Goal: Task Accomplishment & Management: Manage account settings

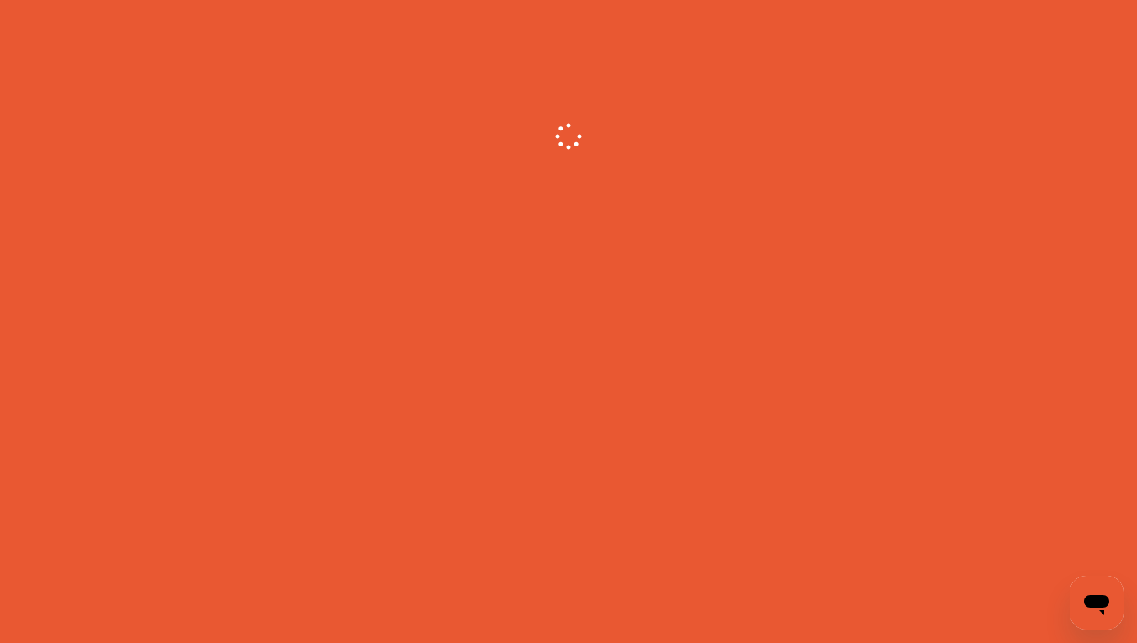
click at [1095, 599] on icon "Open messaging window" at bounding box center [1096, 605] width 25 height 20
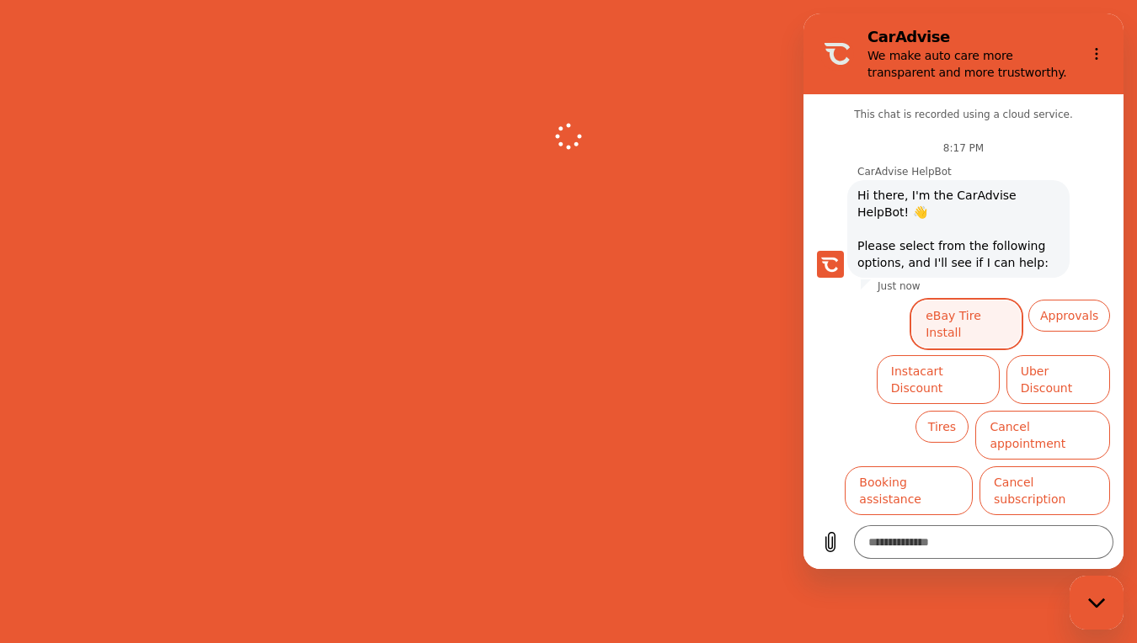
click at [975, 318] on button "eBay Tire Install" at bounding box center [966, 324] width 110 height 49
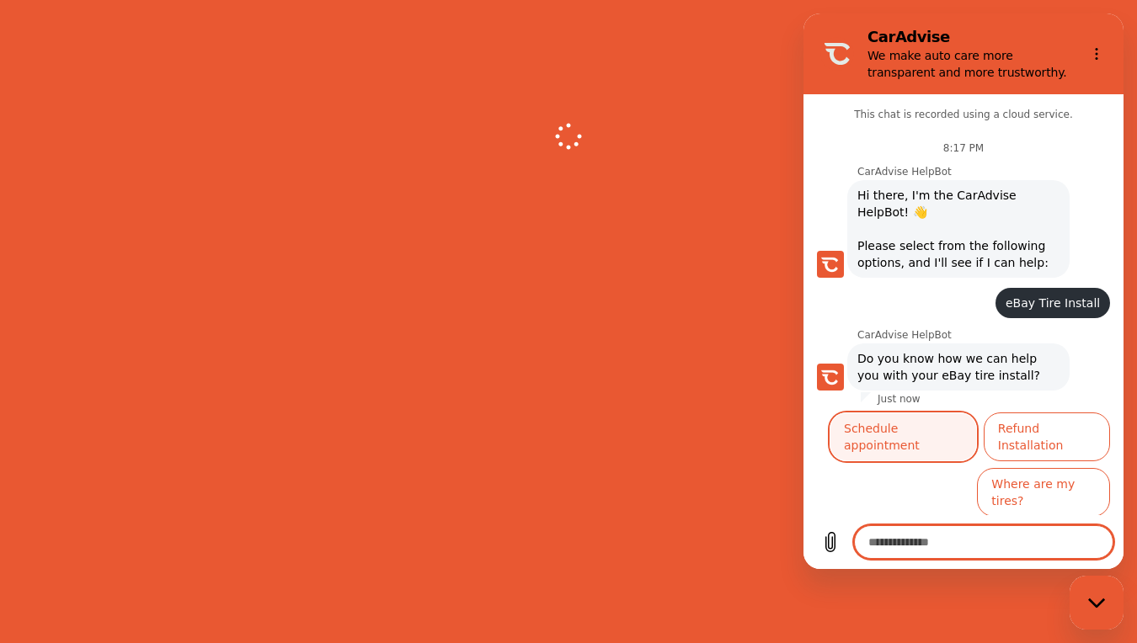
click at [945, 425] on button "Schedule appointment" at bounding box center [902, 437] width 147 height 49
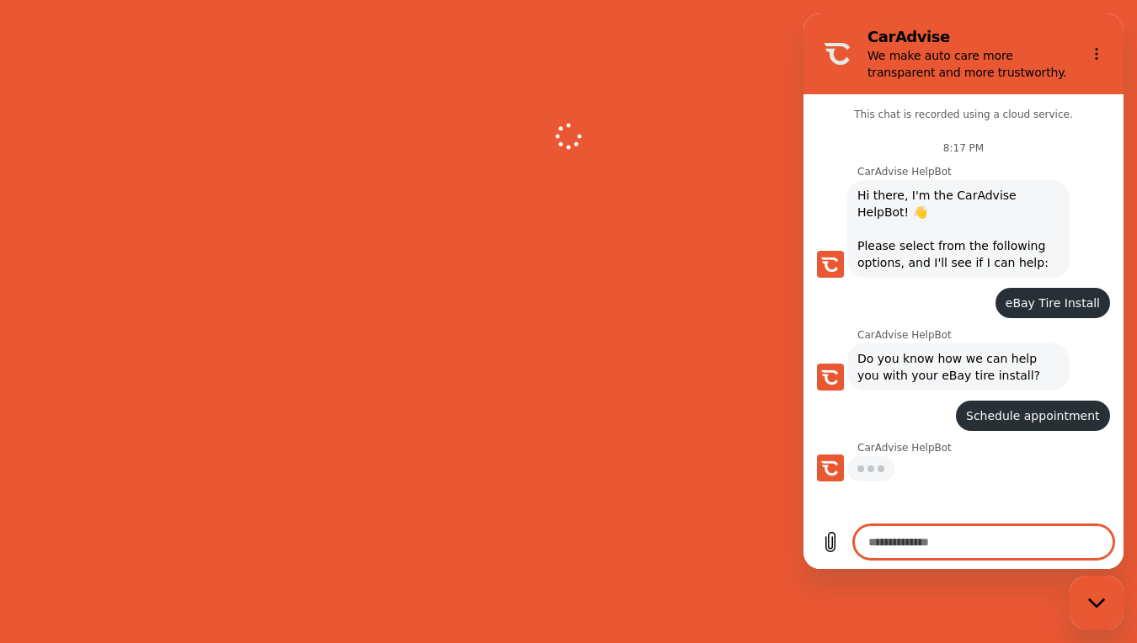
type textarea "*"
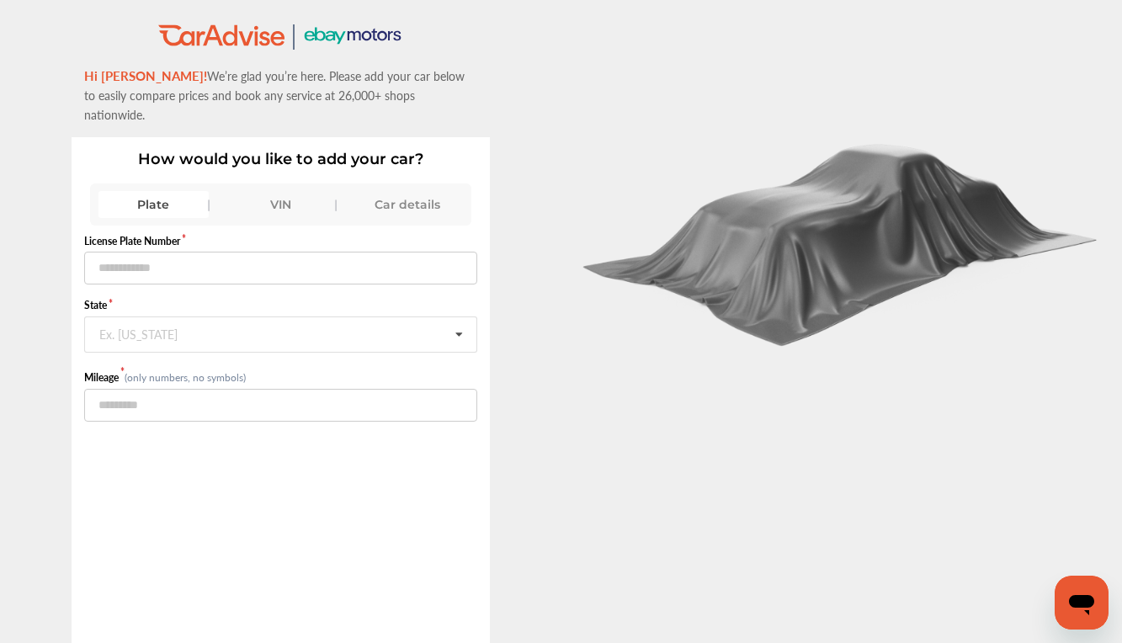
click at [420, 191] on div "Car details" at bounding box center [408, 204] width 110 height 27
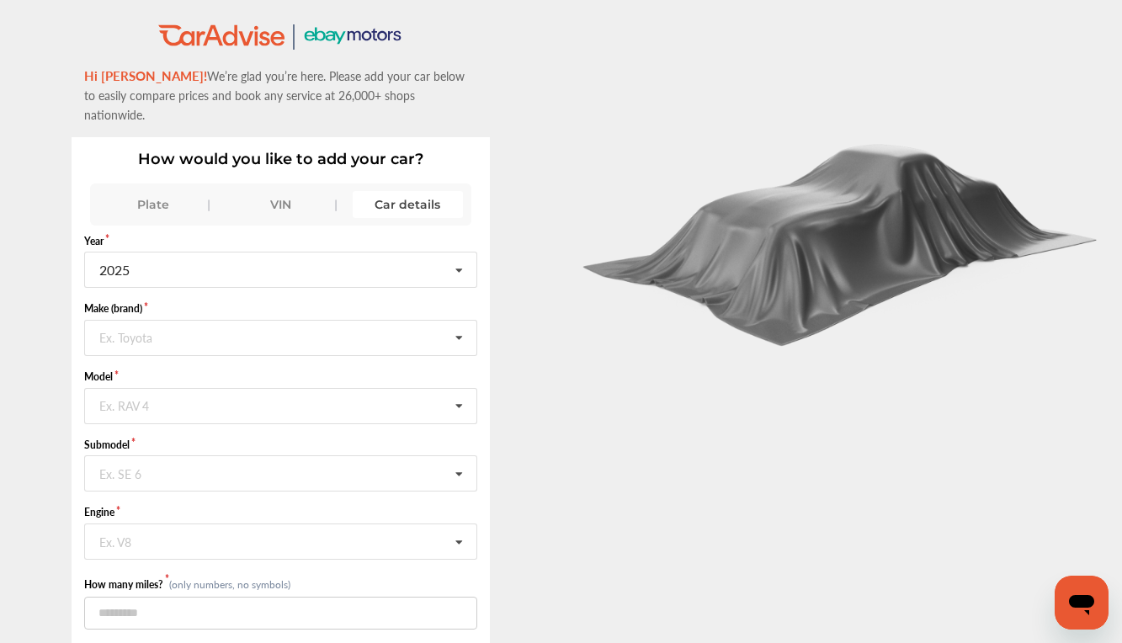
scroll to position [31, 0]
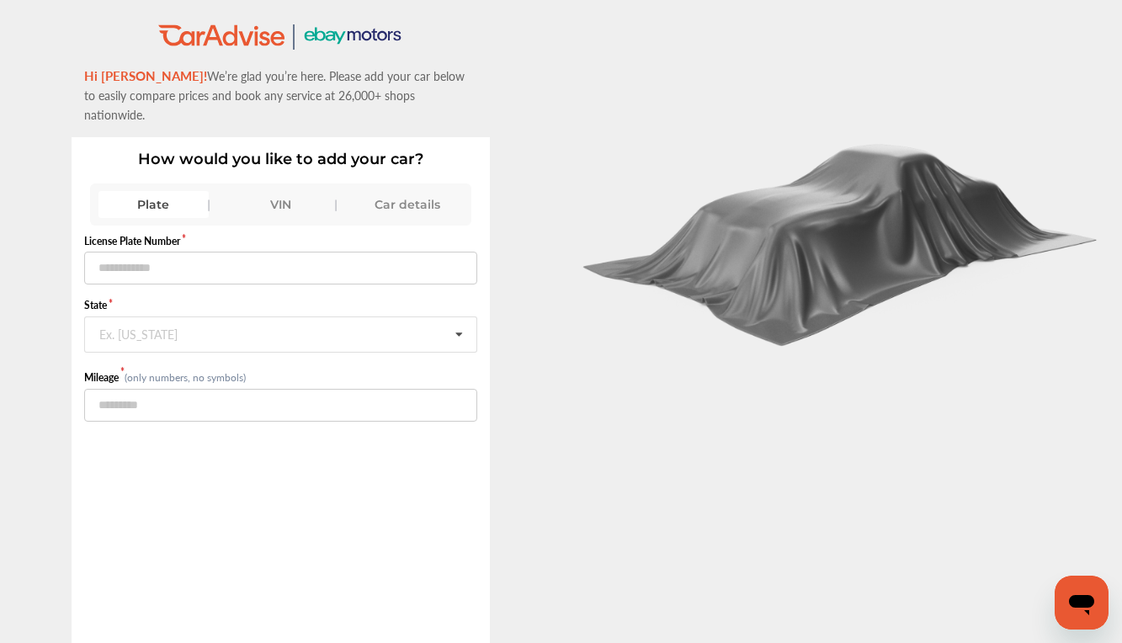
click at [406, 191] on div "Car details" at bounding box center [408, 204] width 110 height 27
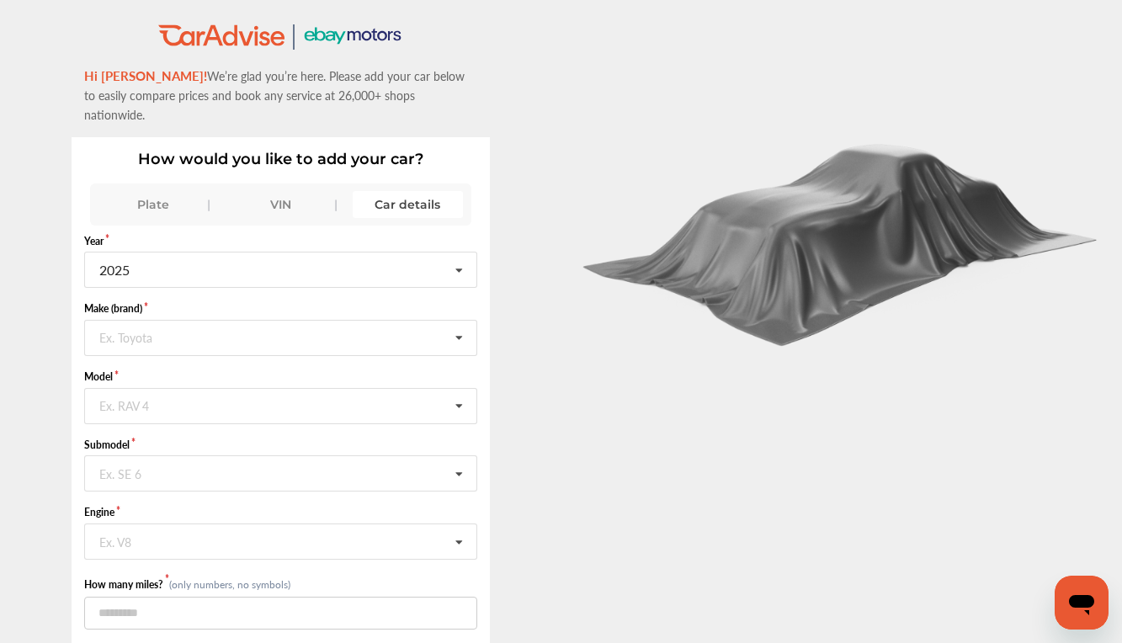
scroll to position [31, 0]
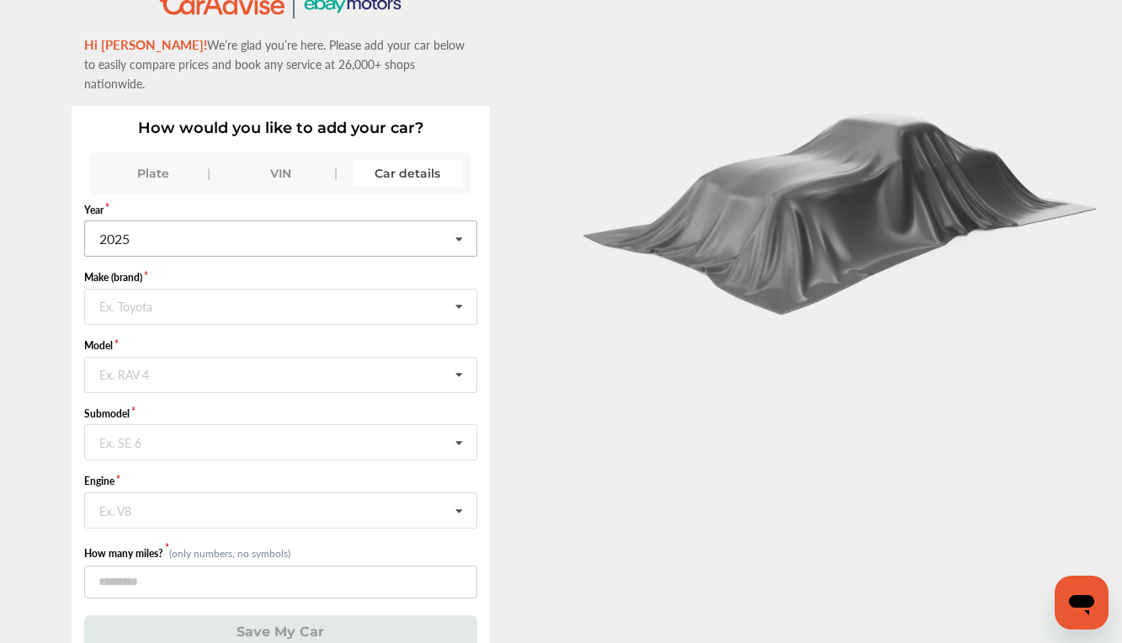
click at [467, 222] on icon at bounding box center [459, 239] width 29 height 36
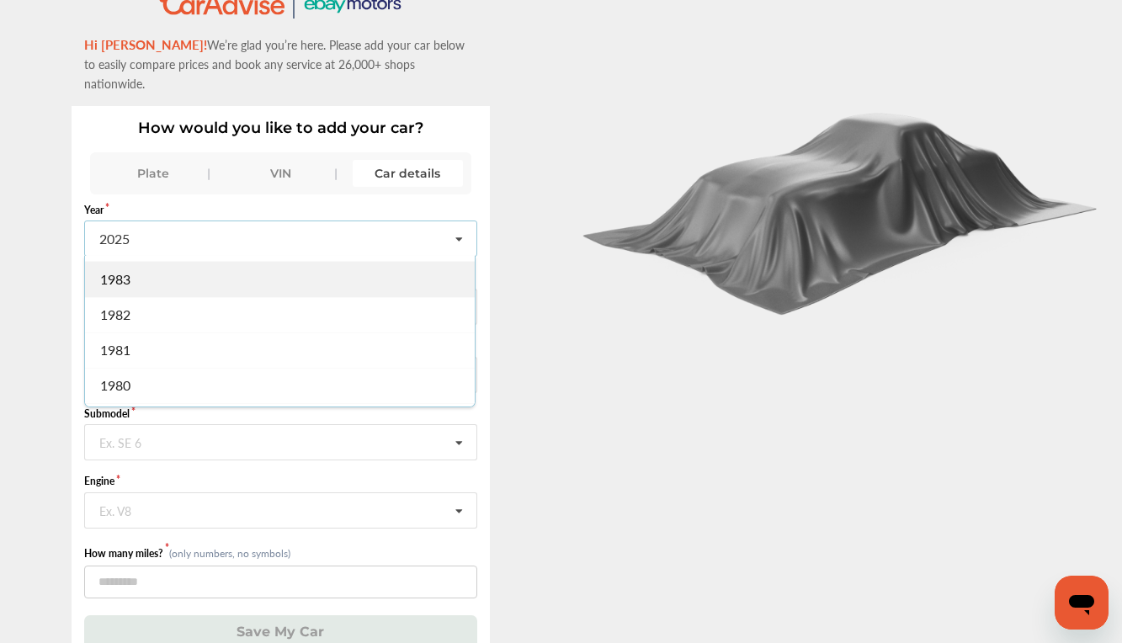
click at [150, 271] on div "1983" at bounding box center [280, 279] width 390 height 35
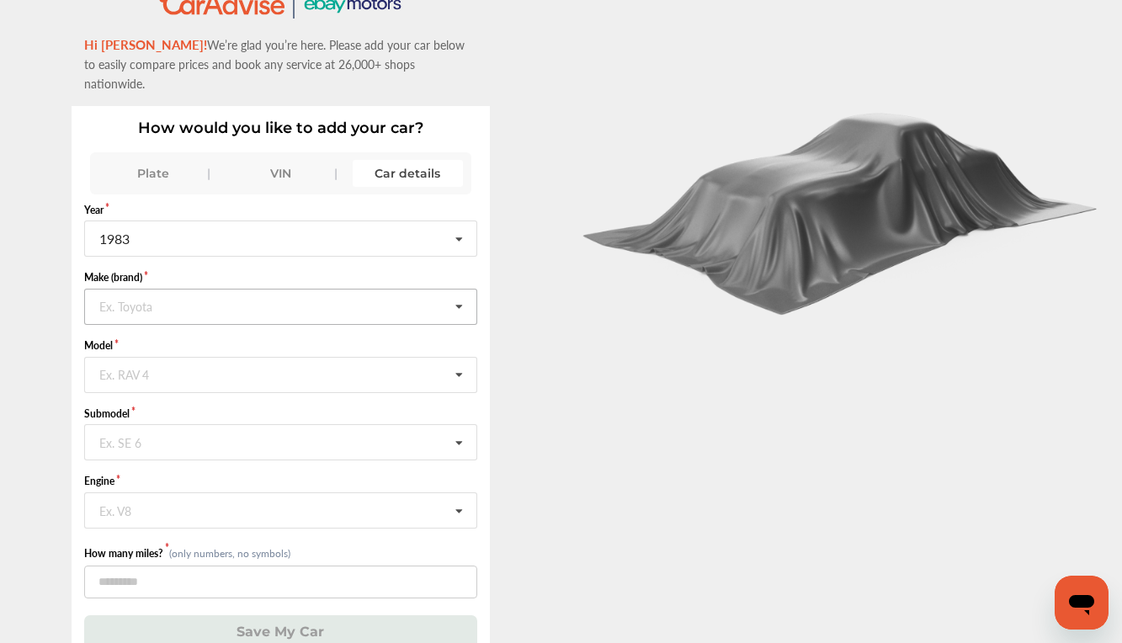
click at [470, 290] on icon at bounding box center [459, 308] width 29 height 36
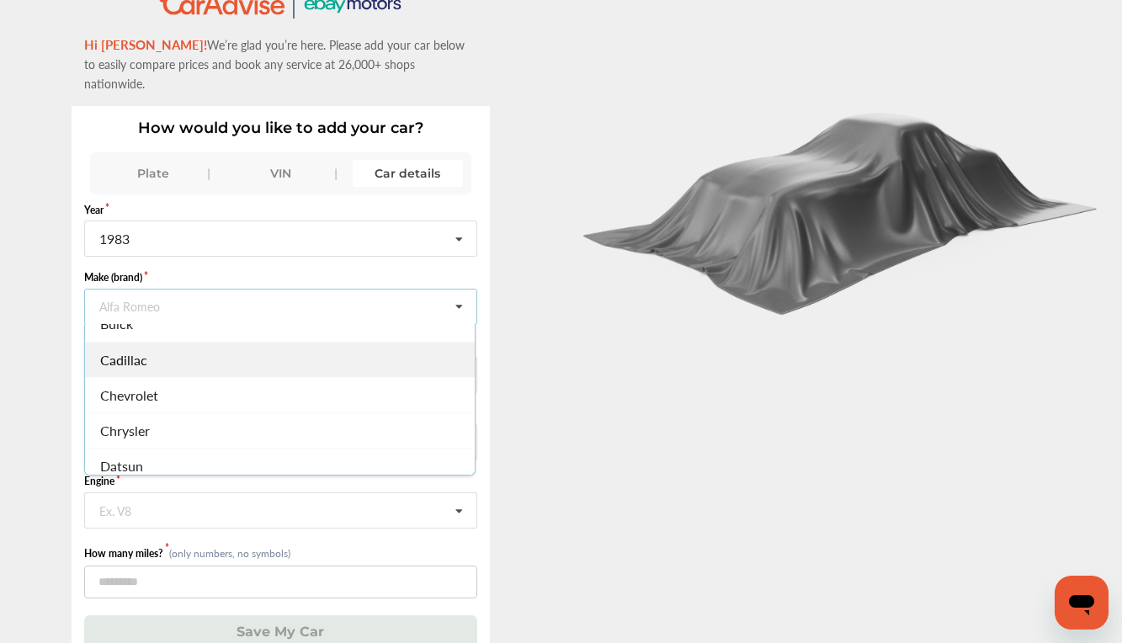
click at [121, 350] on span "Cadillac" at bounding box center [123, 359] width 47 height 19
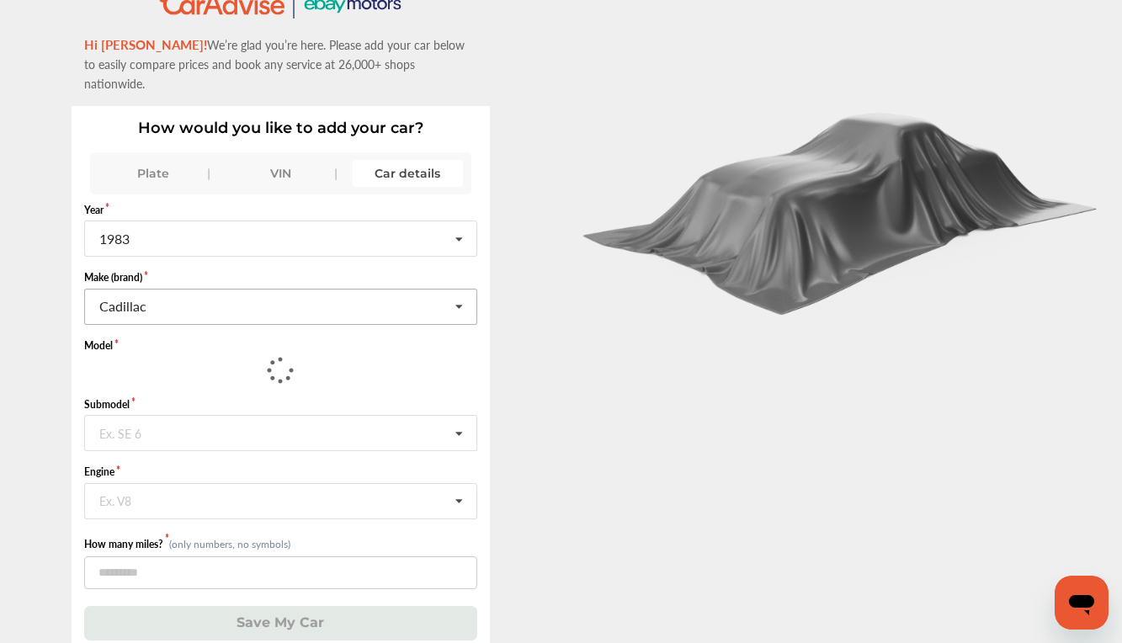
scroll to position [31, 0]
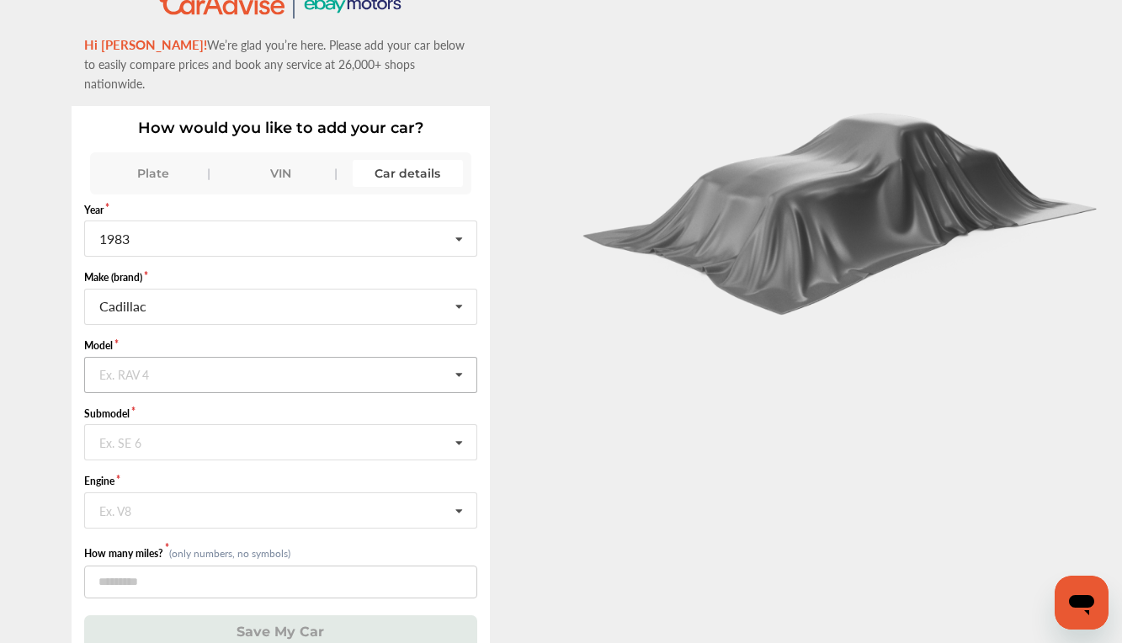
click at [461, 360] on icon at bounding box center [459, 376] width 29 height 36
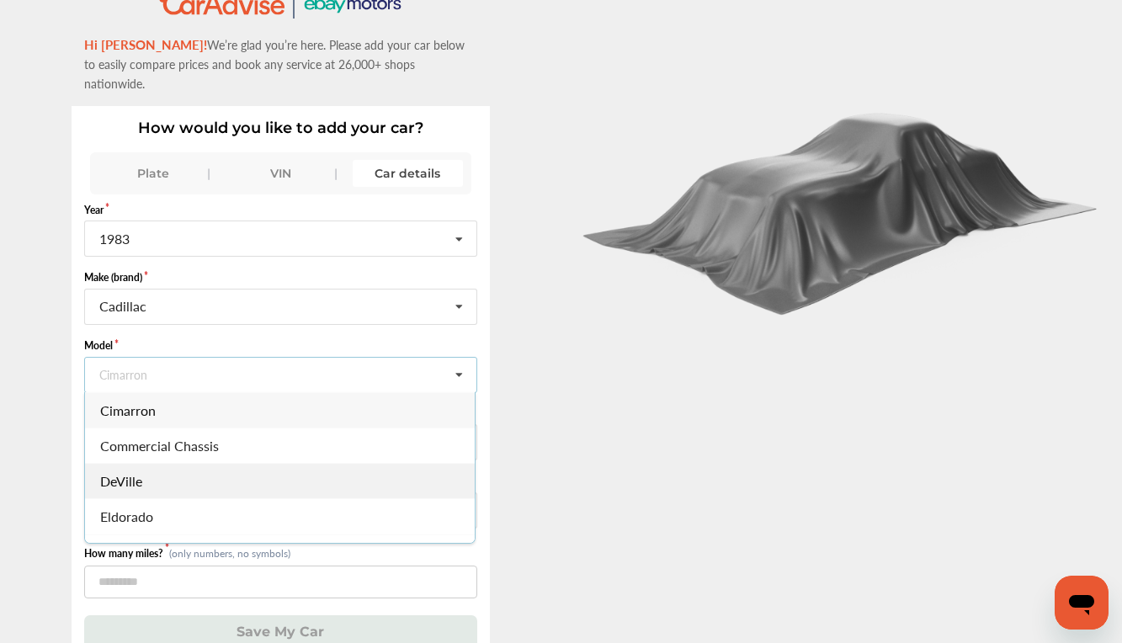
click at [136, 471] on span "DeVille" at bounding box center [121, 480] width 42 height 19
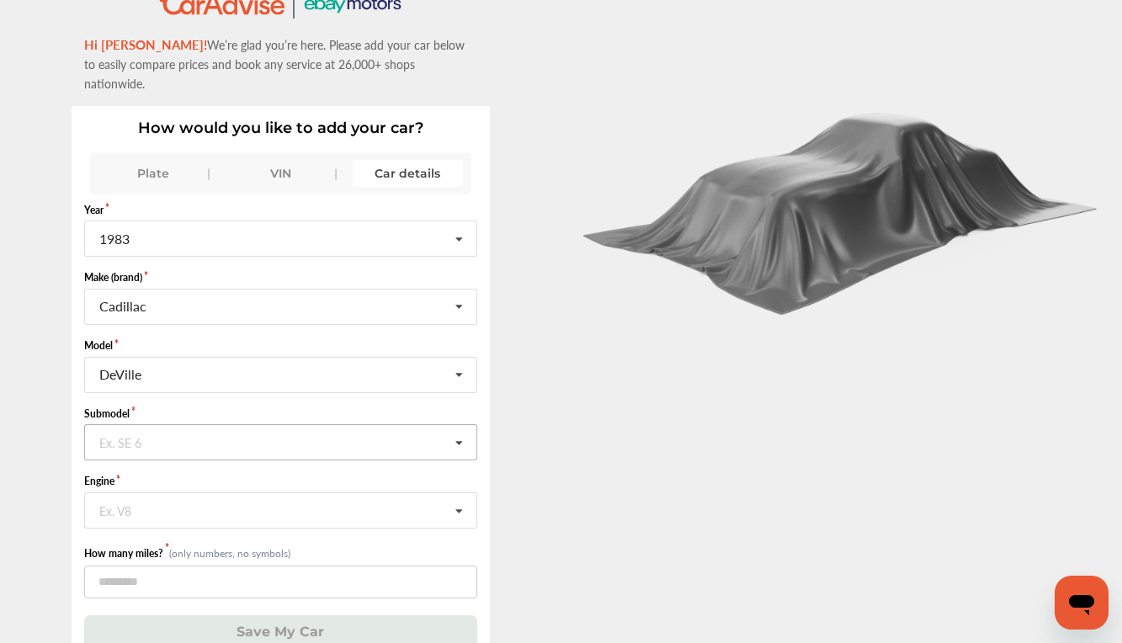
click at [467, 429] on icon at bounding box center [459, 443] width 29 height 36
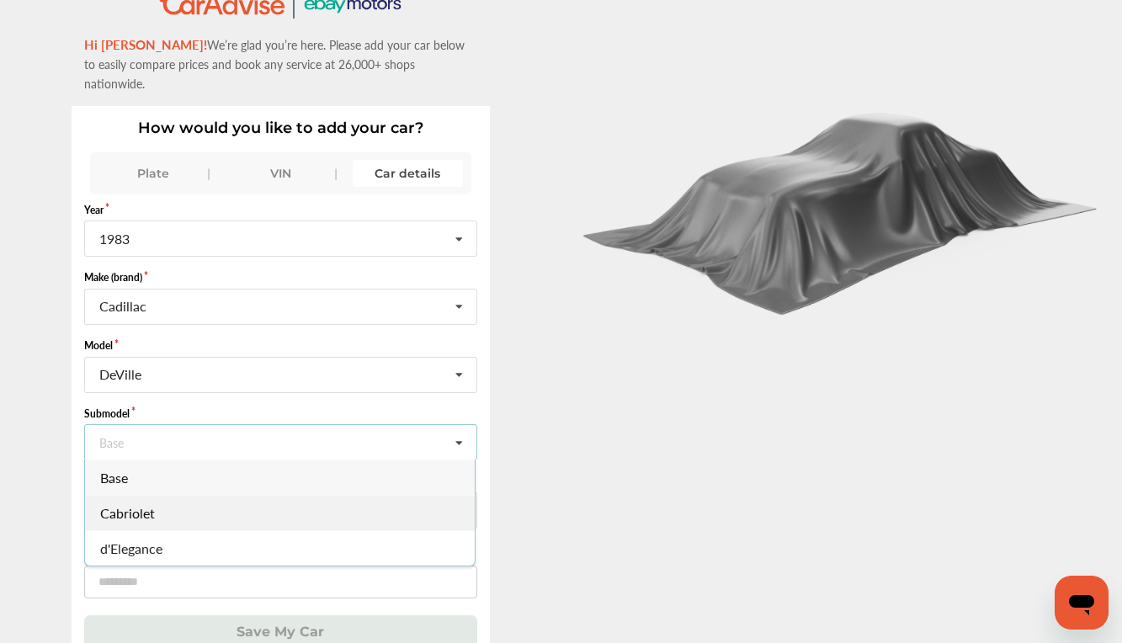
click at [134, 503] on span "Cabriolet" at bounding box center [127, 512] width 55 height 19
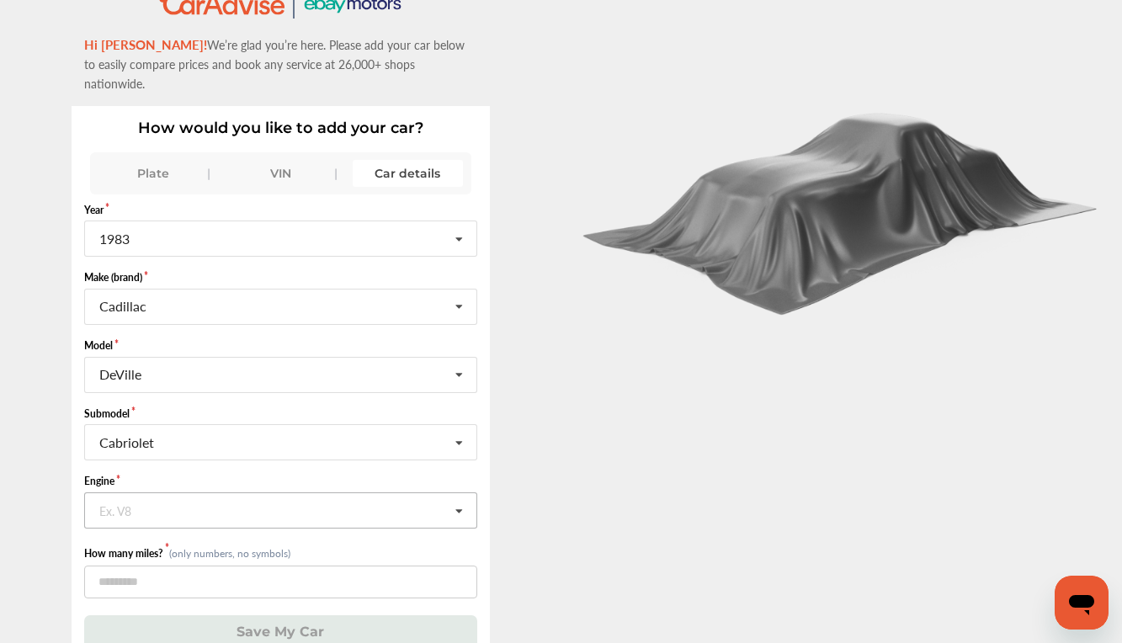
click at [470, 493] on icon at bounding box center [459, 511] width 29 height 36
click at [113, 536] on span "N/A" at bounding box center [112, 545] width 24 height 19
click at [119, 566] on input "number" at bounding box center [280, 582] width 393 height 33
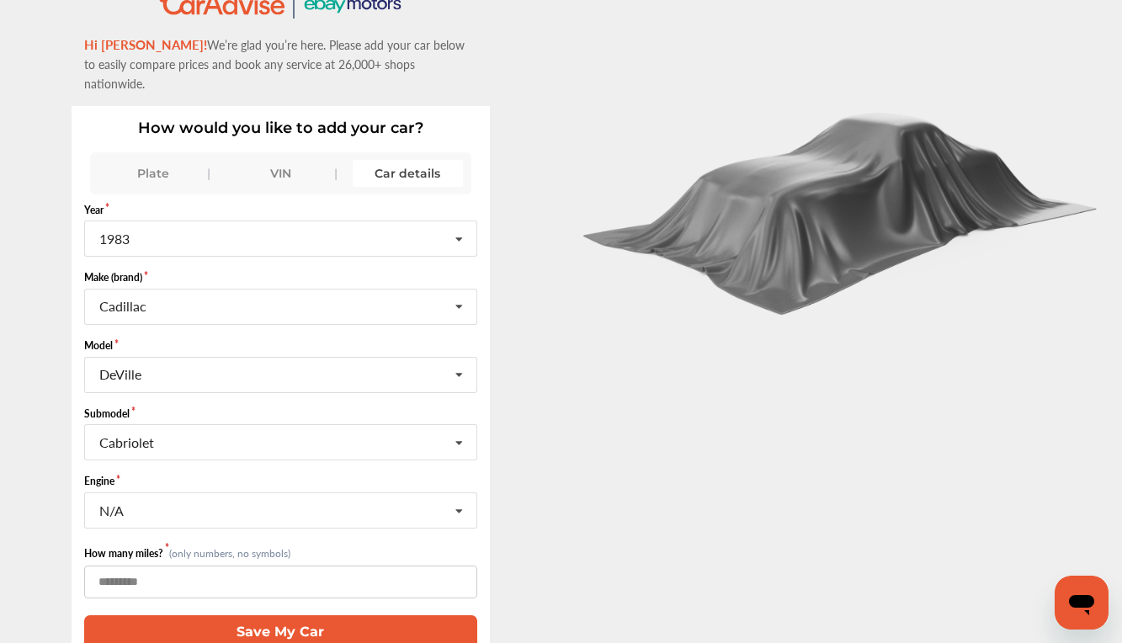
type input "*****"
click at [309, 618] on button "Save My Car" at bounding box center [280, 632] width 393 height 35
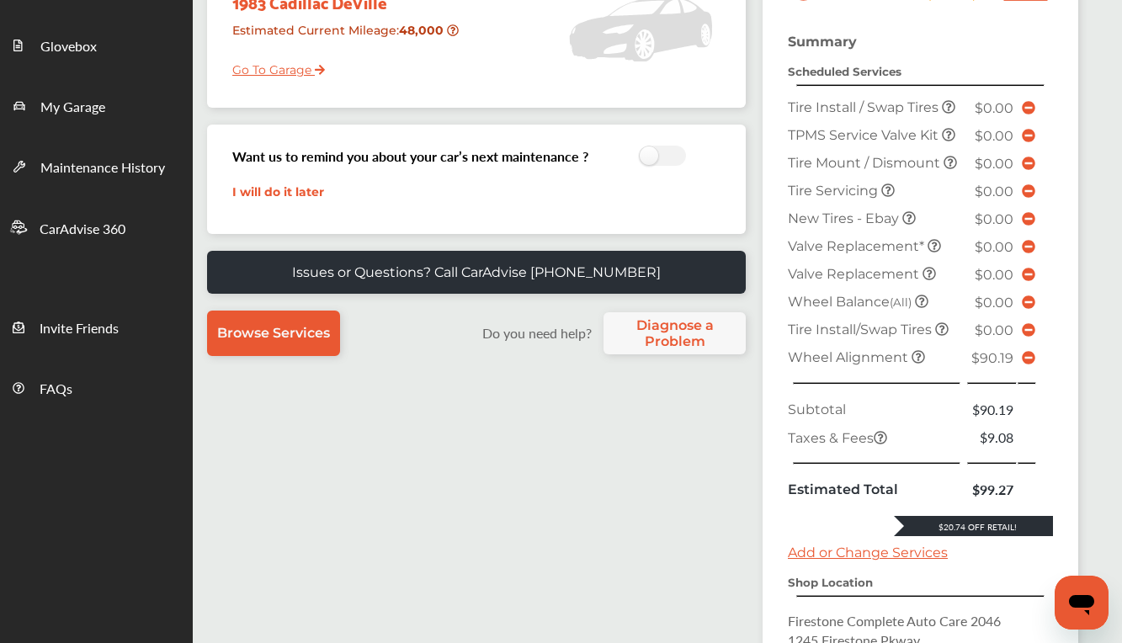
scroll to position [228, 0]
